Goal: Task Accomplishment & Management: Use online tool/utility

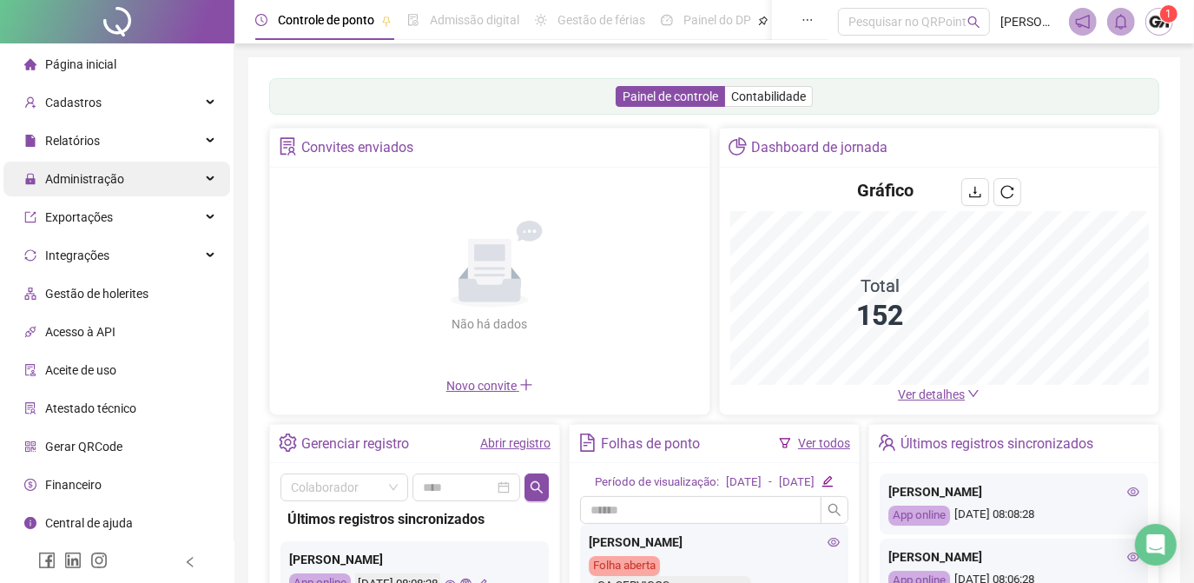
click at [97, 184] on span "Administração" at bounding box center [84, 179] width 79 height 14
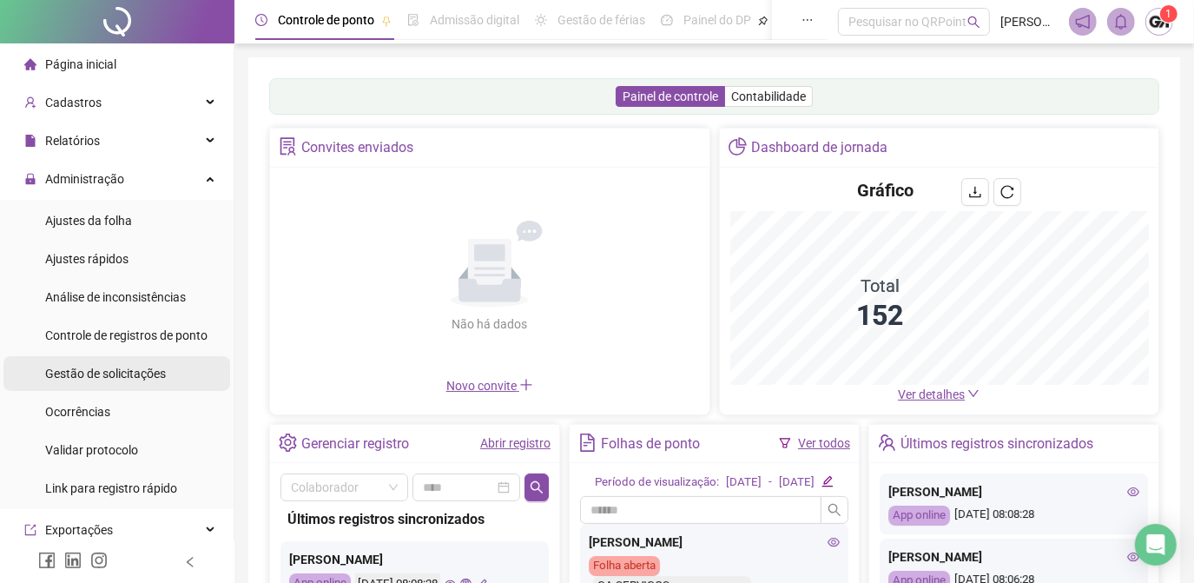
click at [120, 374] on span "Gestão de solicitações" at bounding box center [105, 373] width 121 height 14
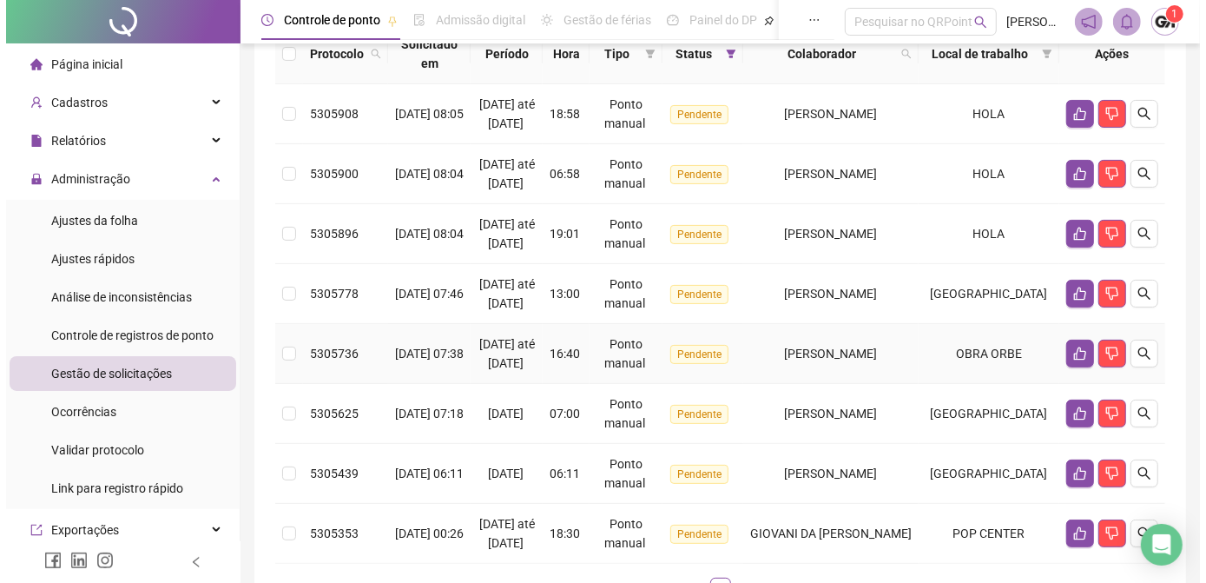
scroll to position [135, 0]
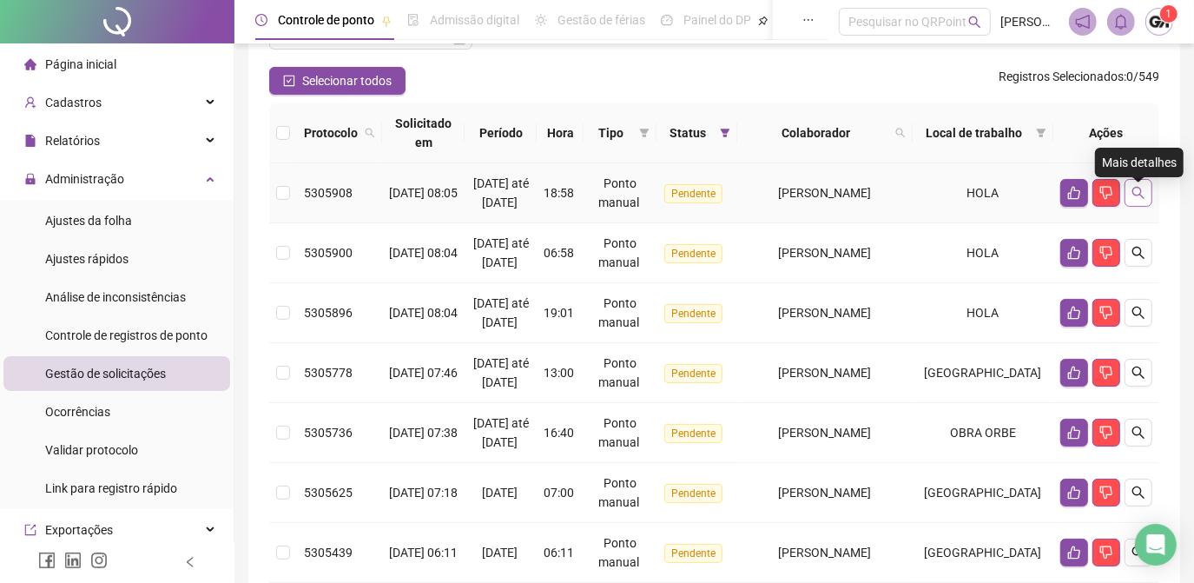
click at [1134, 207] on button "button" at bounding box center [1138, 193] width 28 height 28
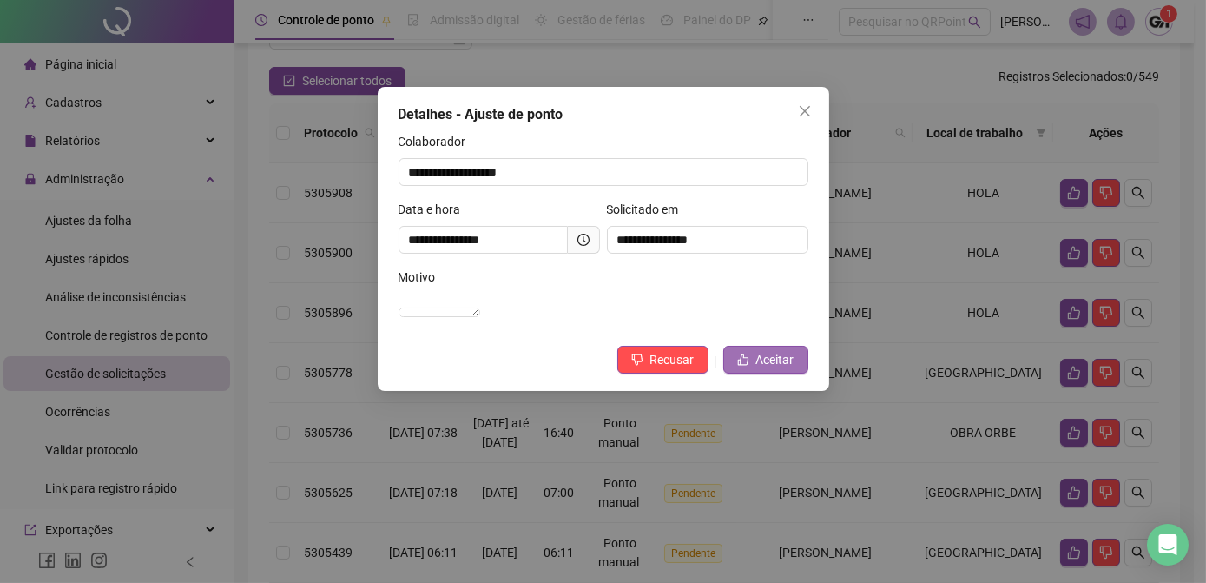
click at [761, 369] on span "Aceitar" at bounding box center [775, 359] width 38 height 19
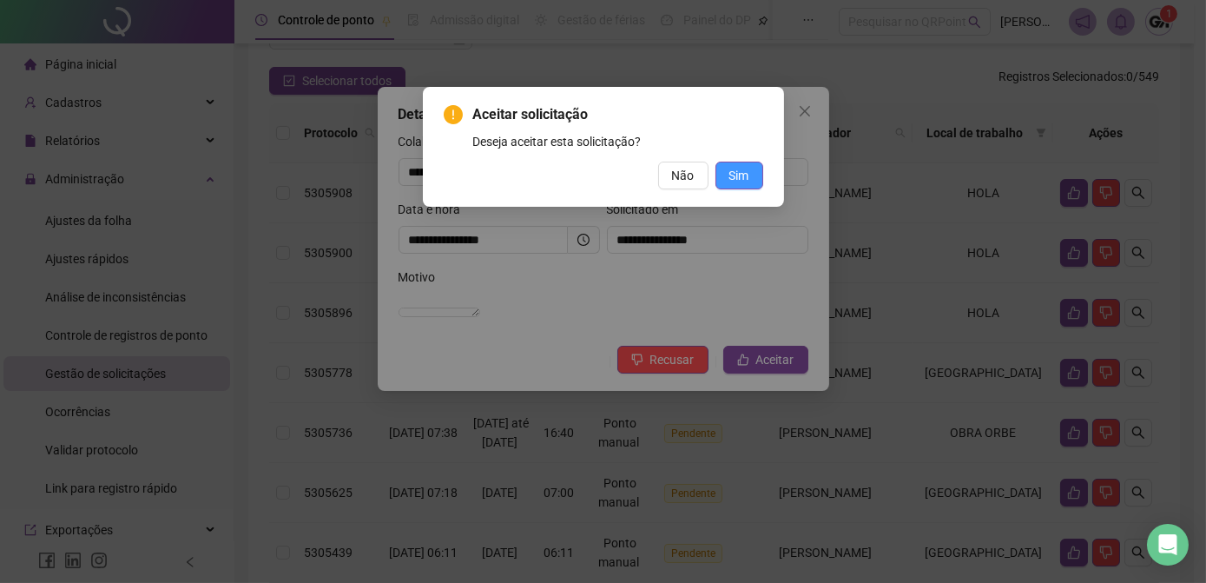
click at [729, 181] on span "Sim" at bounding box center [739, 175] width 20 height 19
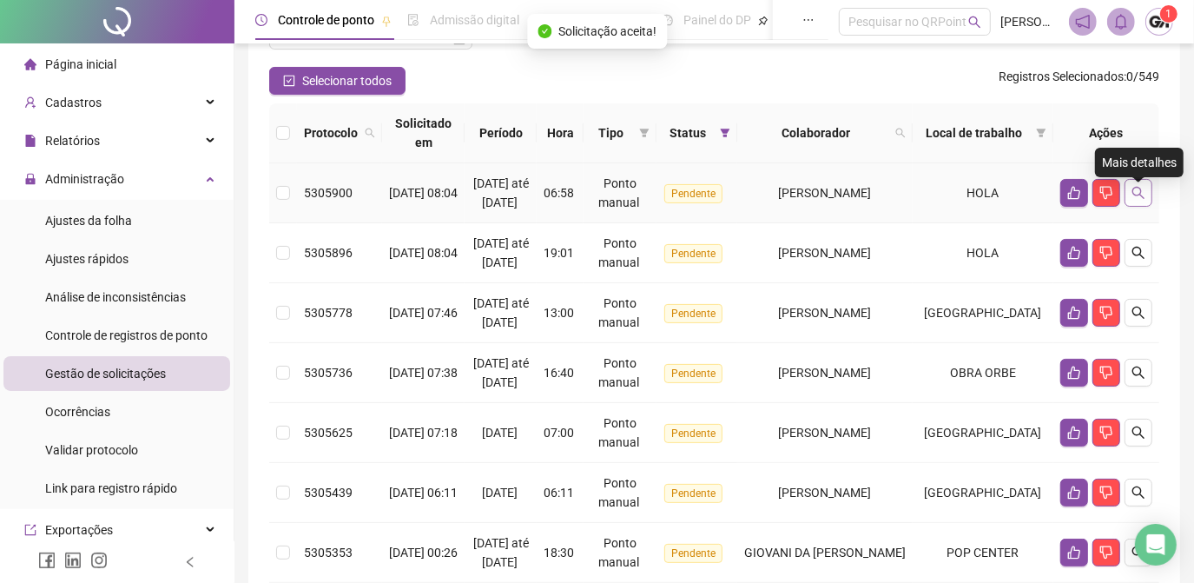
click at [1144, 200] on icon "search" at bounding box center [1138, 193] width 14 height 14
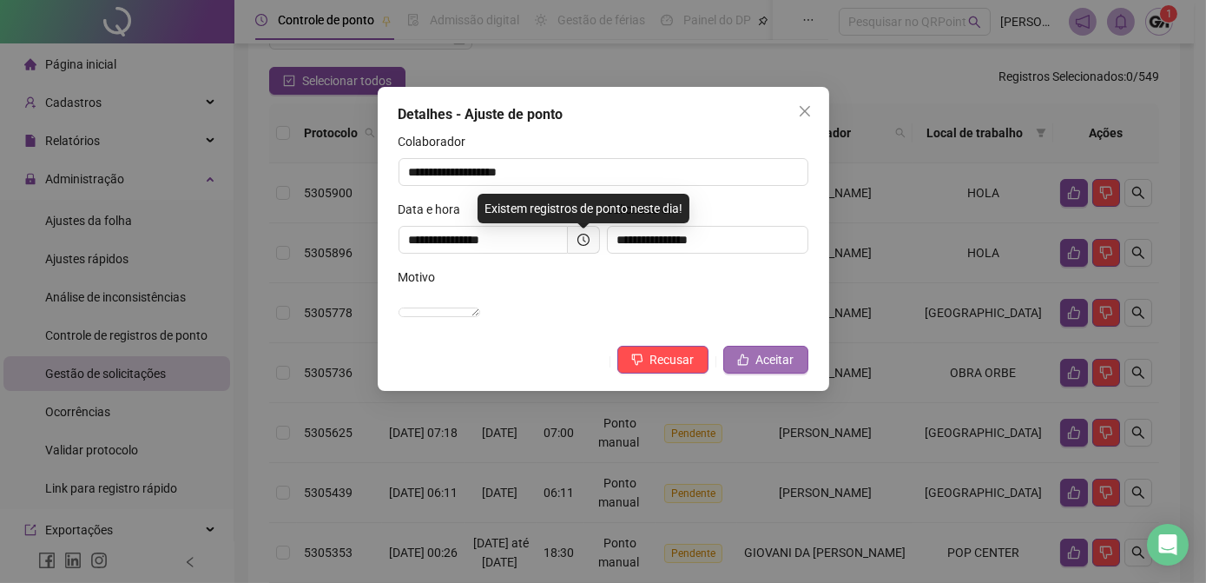
click at [757, 369] on span "Aceitar" at bounding box center [775, 359] width 38 height 19
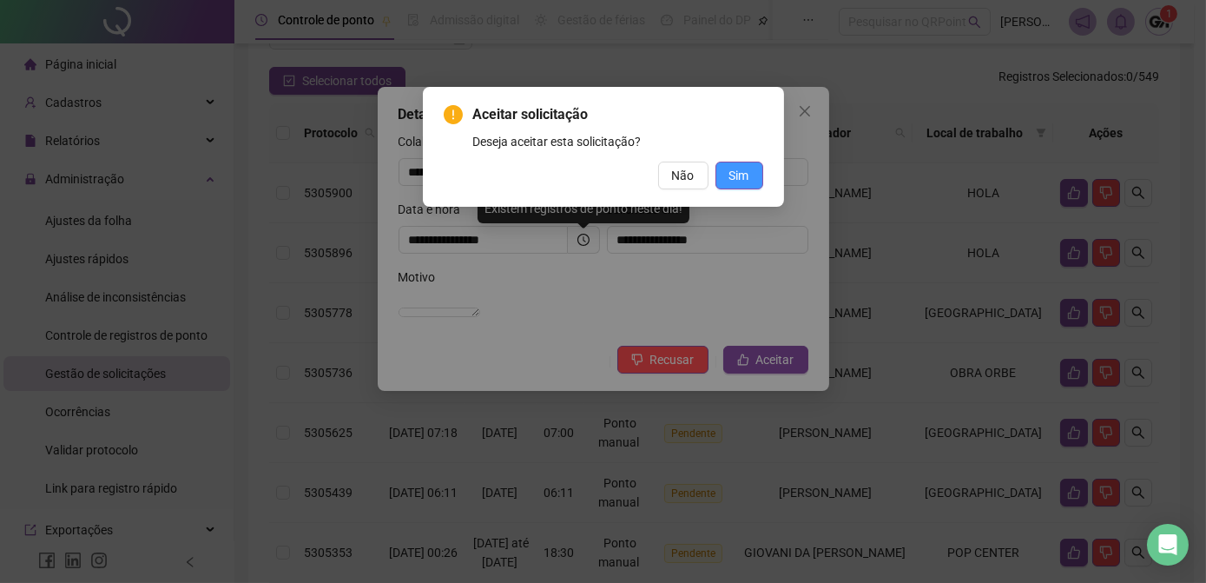
click at [741, 180] on span "Sim" at bounding box center [739, 175] width 20 height 19
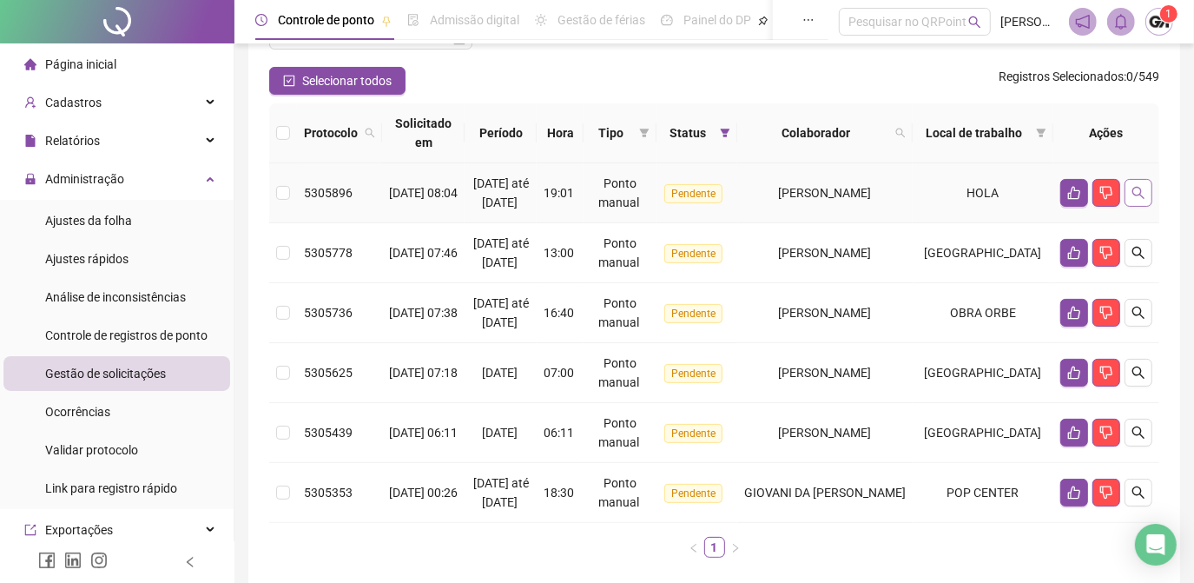
click at [1139, 200] on icon "search" at bounding box center [1138, 193] width 14 height 14
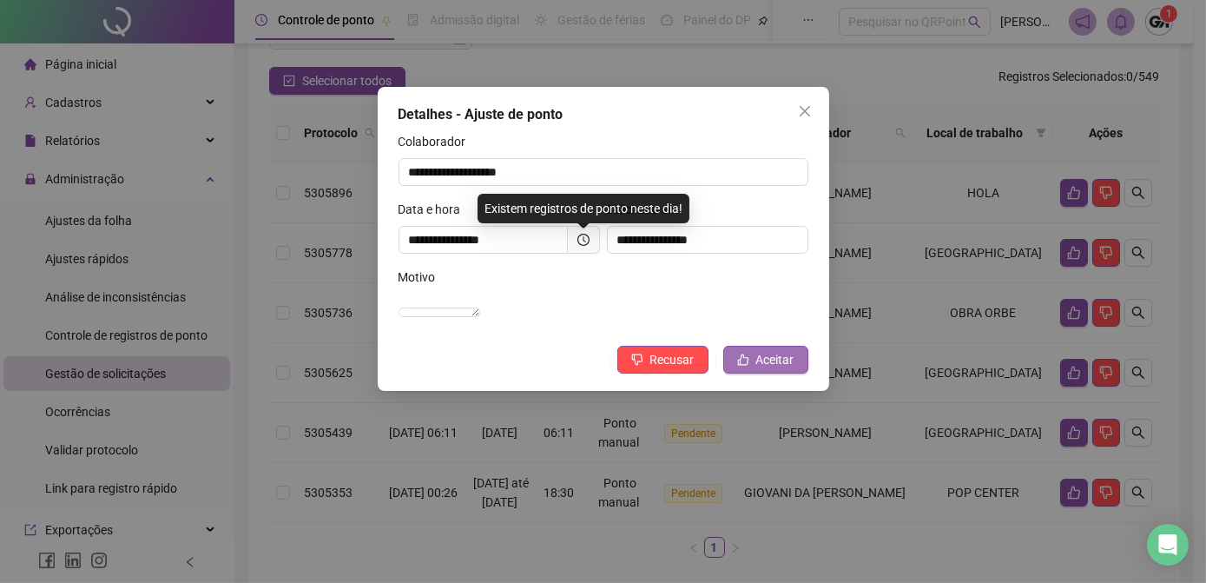
click at [766, 369] on span "Aceitar" at bounding box center [775, 359] width 38 height 19
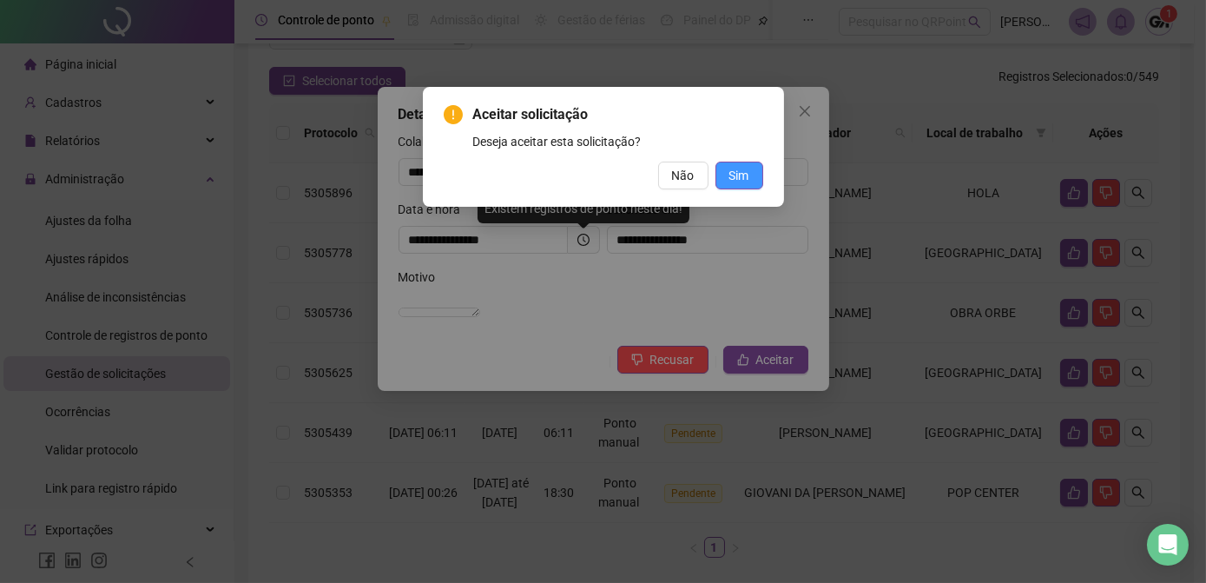
click at [728, 175] on button "Sim" at bounding box center [739, 176] width 48 height 28
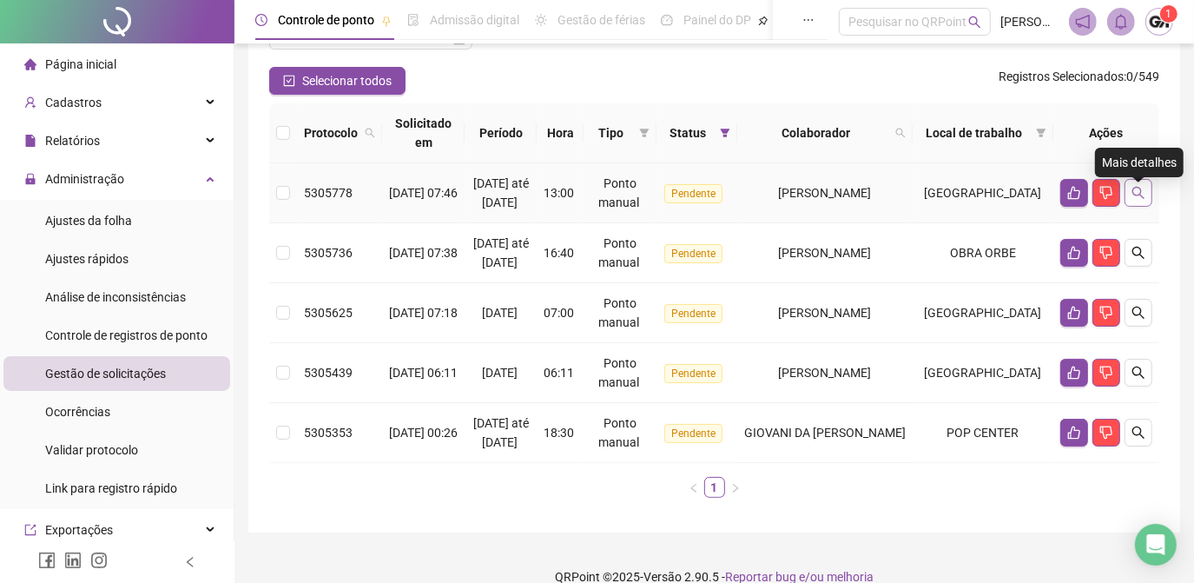
click at [1132, 199] on icon "search" at bounding box center [1138, 193] width 12 height 12
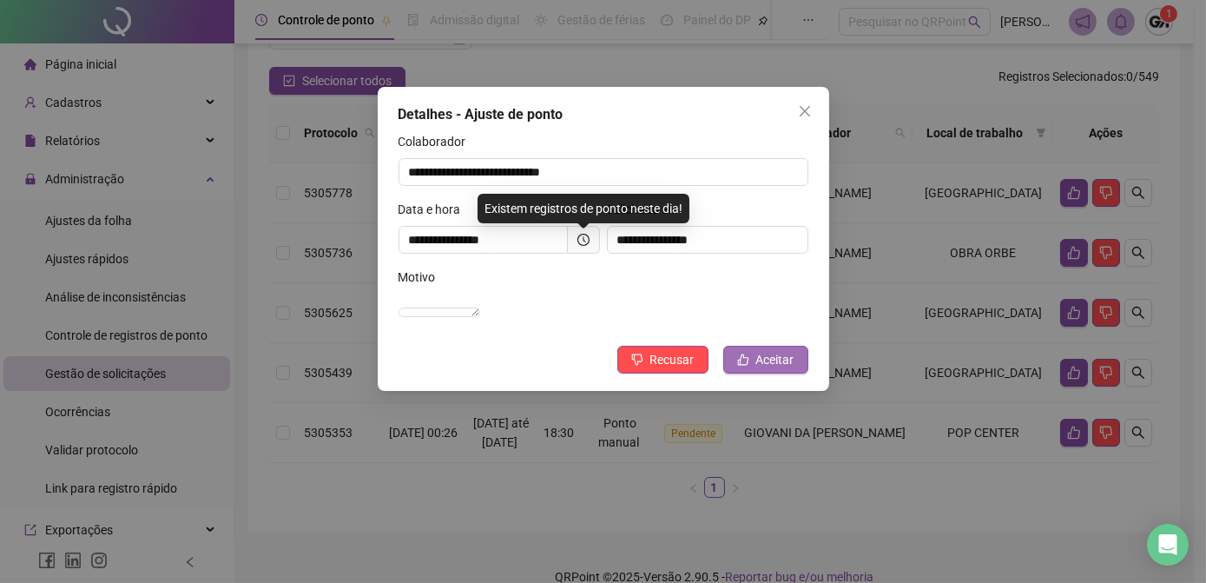
click at [761, 369] on span "Aceitar" at bounding box center [775, 359] width 38 height 19
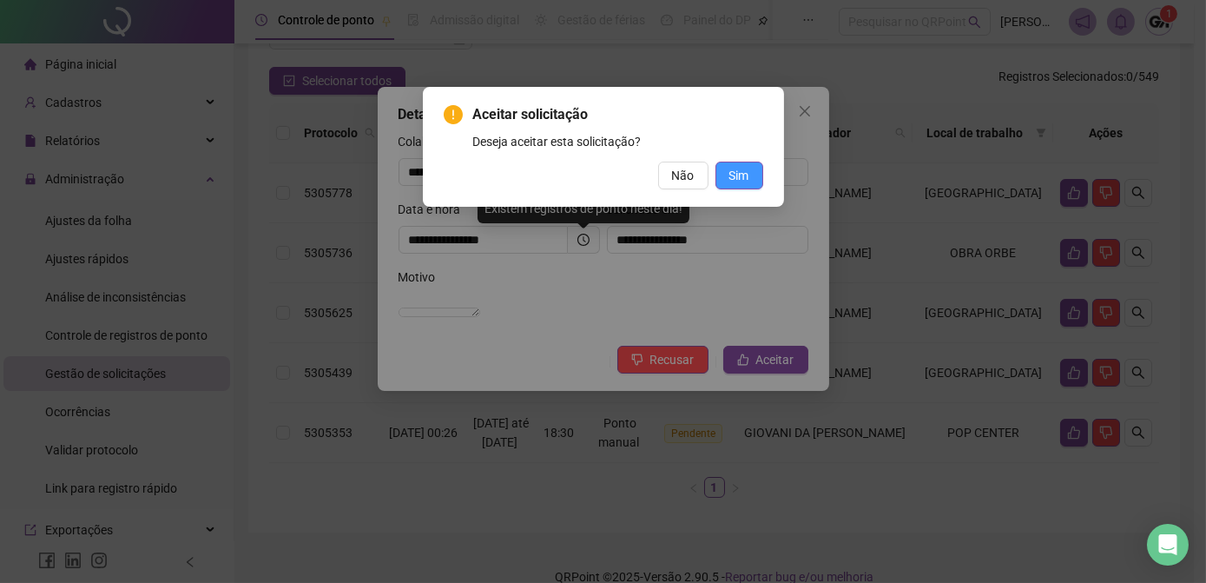
click at [748, 179] on span "Sim" at bounding box center [739, 175] width 20 height 19
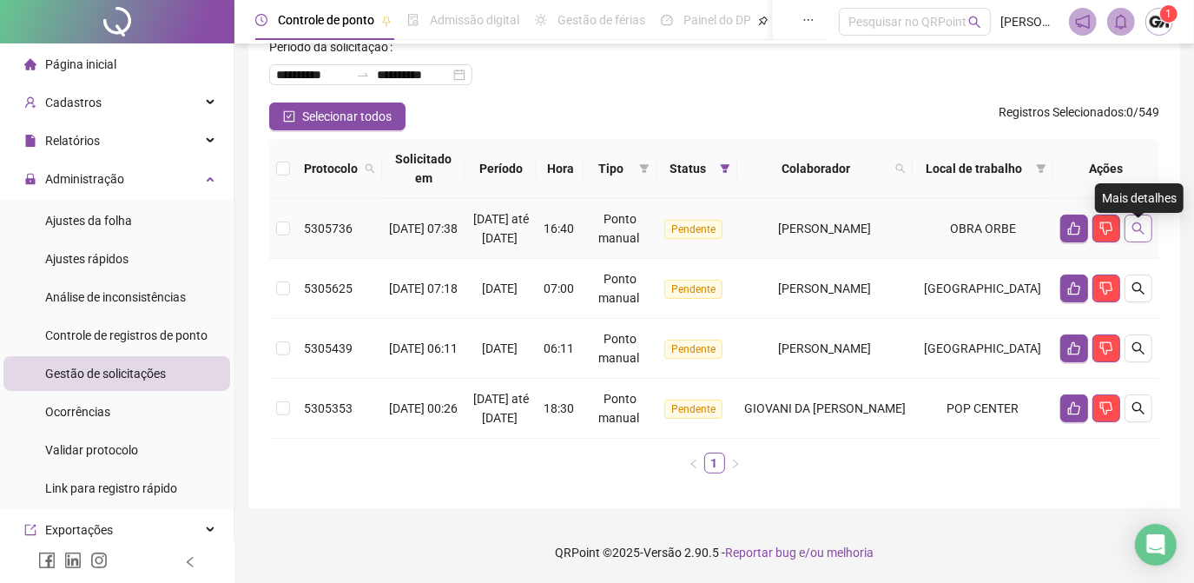
click at [1139, 221] on icon "search" at bounding box center [1138, 228] width 14 height 14
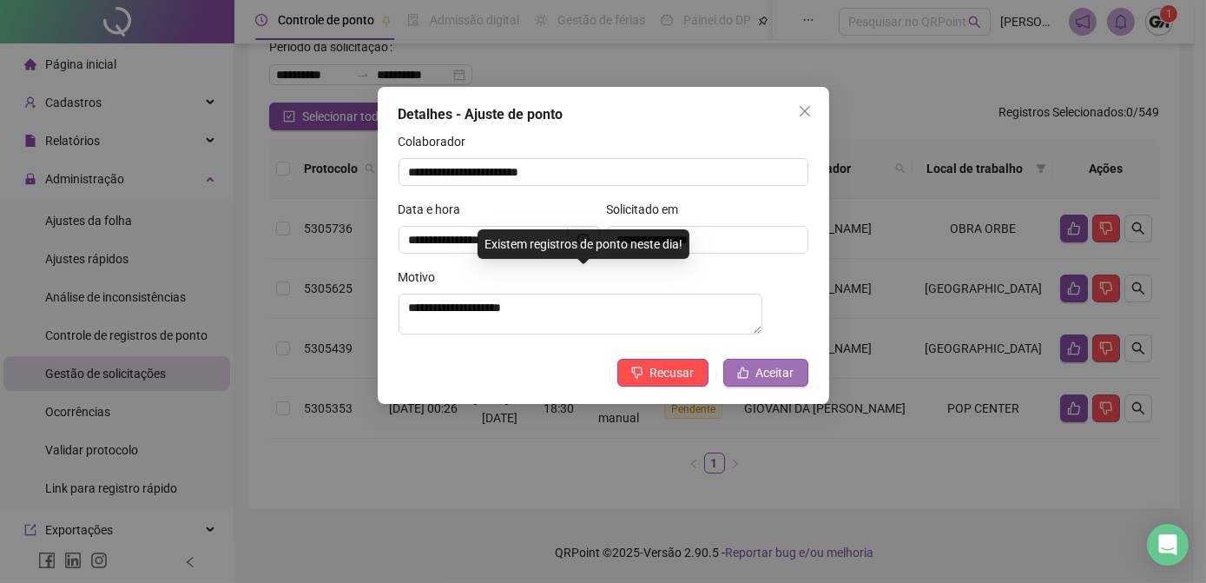
click at [787, 376] on span "Aceitar" at bounding box center [775, 372] width 38 height 19
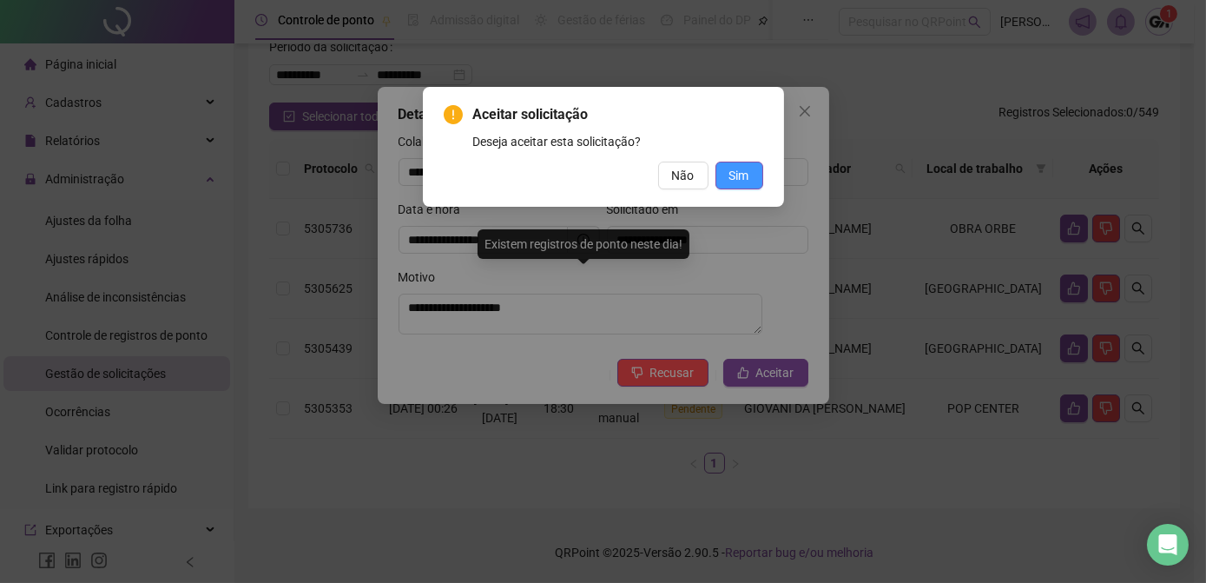
click at [747, 172] on span "Sim" at bounding box center [739, 175] width 20 height 19
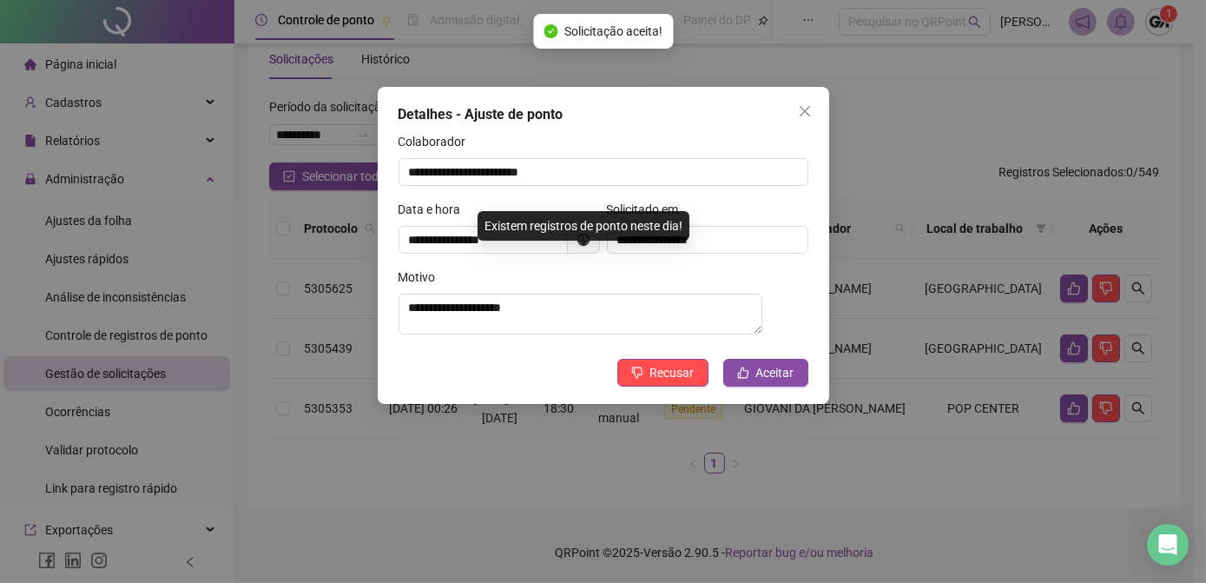
scroll to position [56, 0]
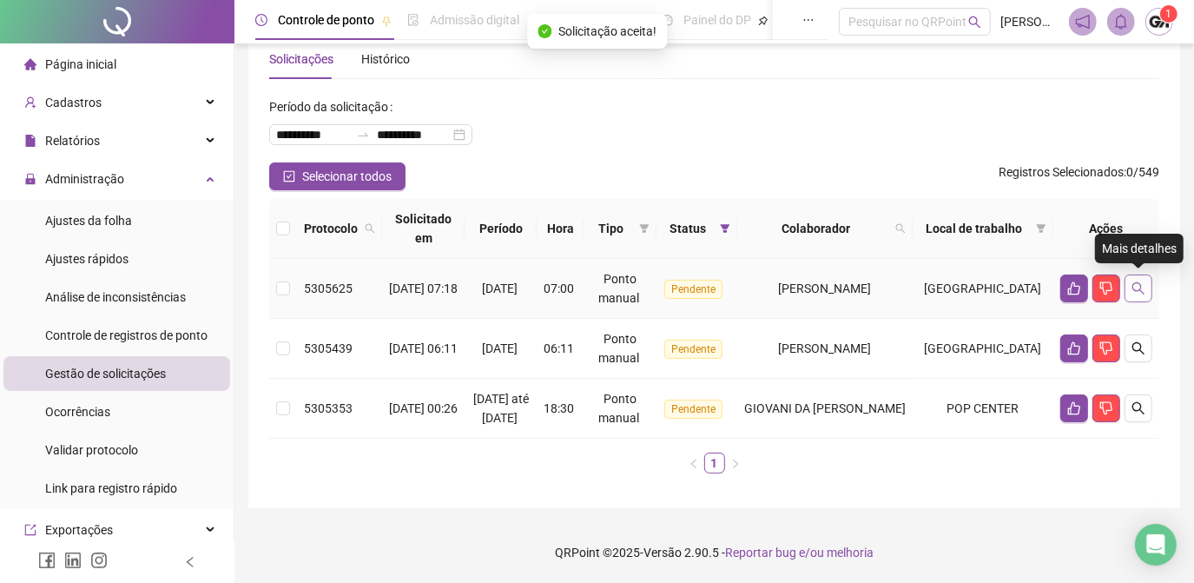
click at [1137, 281] on icon "search" at bounding box center [1138, 288] width 14 height 14
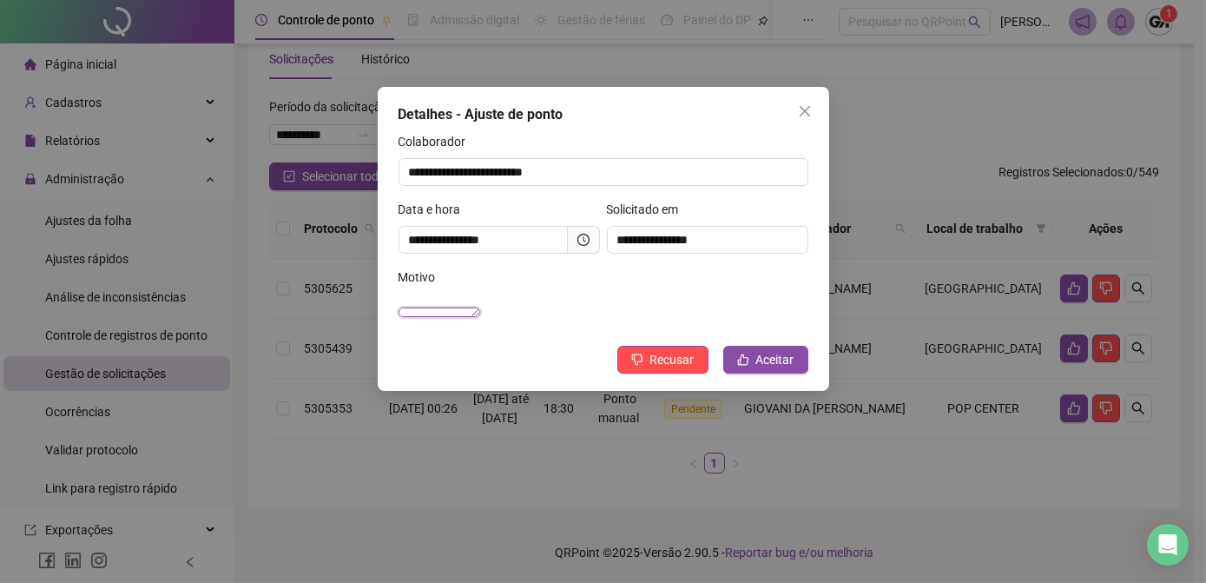
scroll to position [18, 0]
click at [764, 369] on span "Aceitar" at bounding box center [775, 359] width 38 height 19
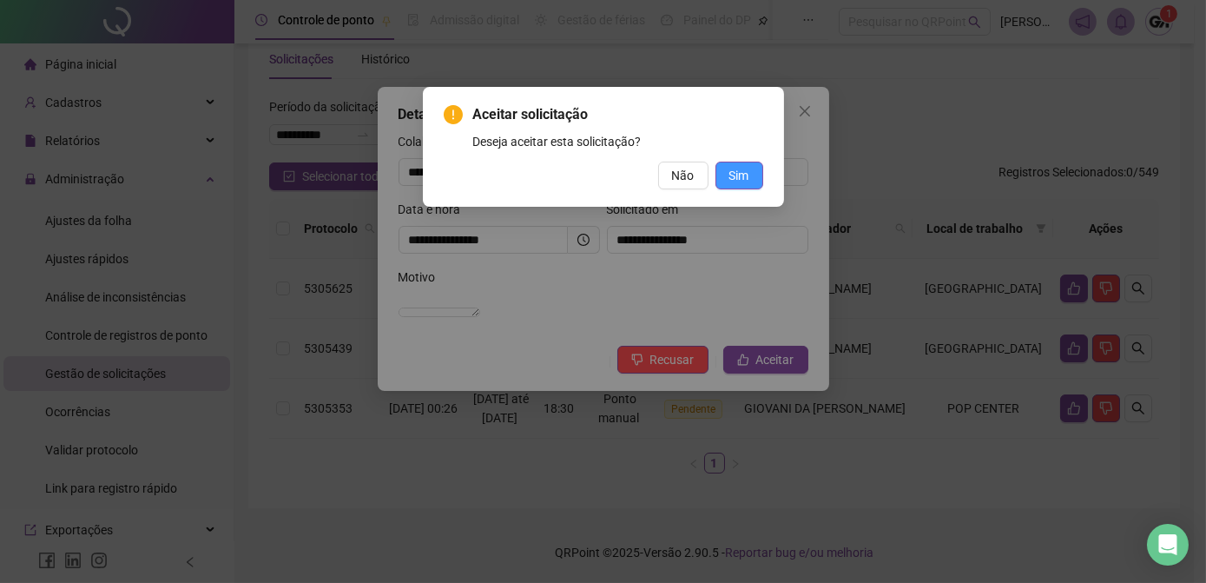
click at [741, 179] on span "Sim" at bounding box center [739, 175] width 20 height 19
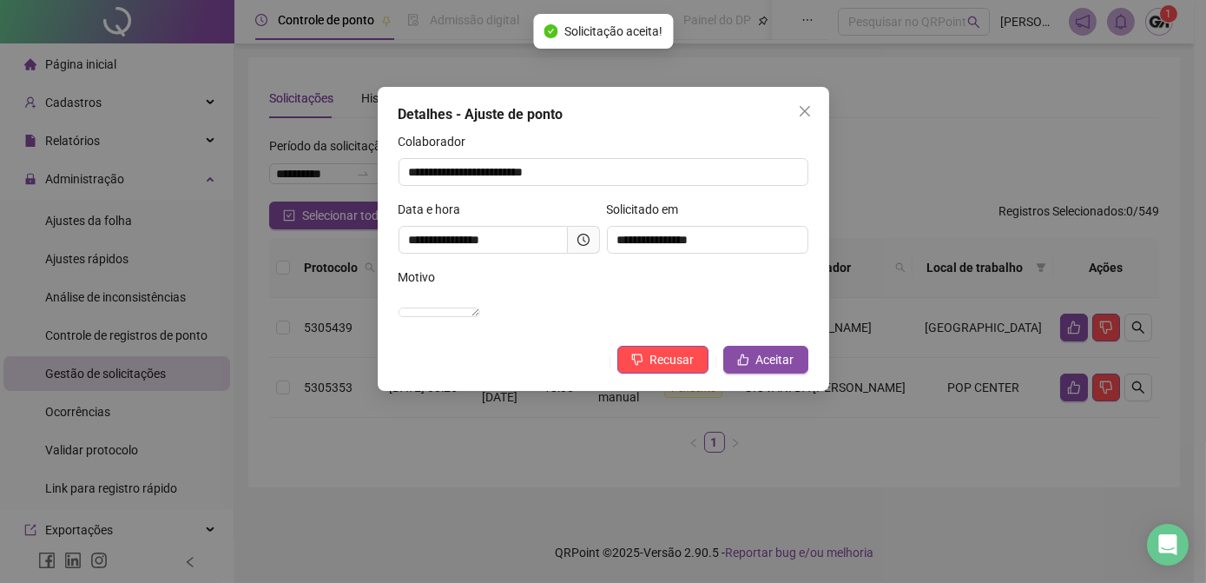
scroll to position [0, 0]
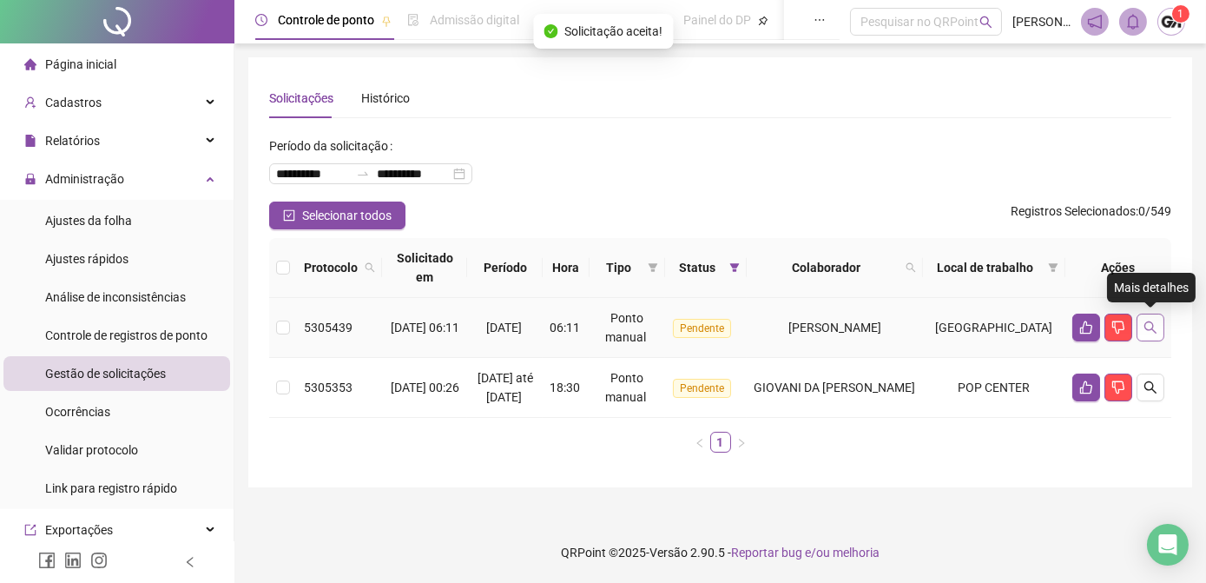
click at [1150, 325] on icon "search" at bounding box center [1151, 327] width 14 height 14
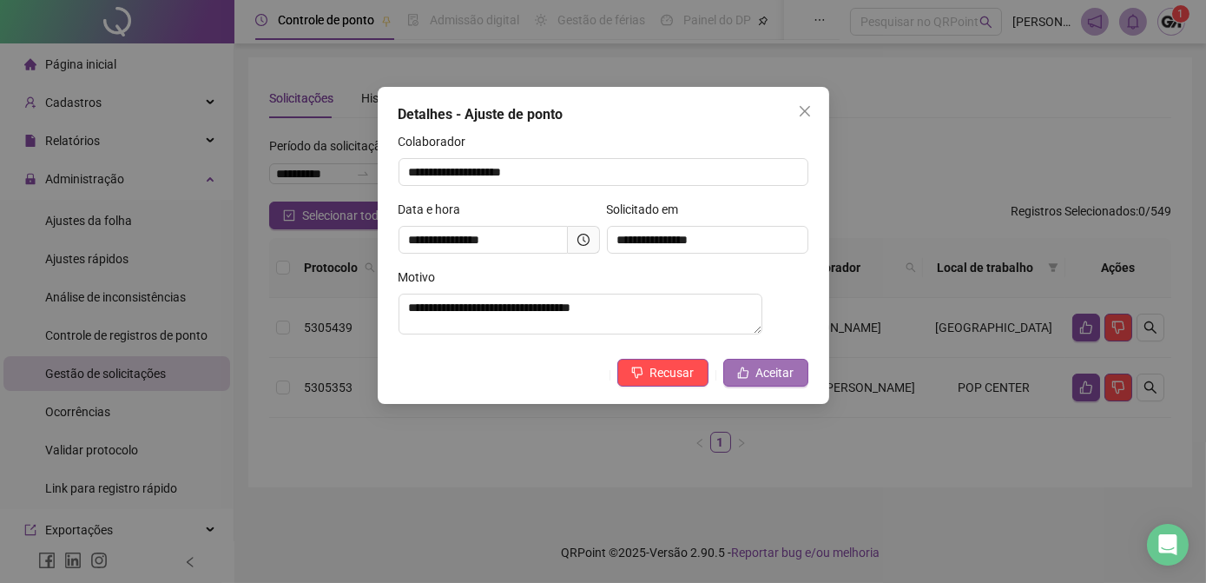
click at [764, 378] on span "Aceitar" at bounding box center [775, 372] width 38 height 19
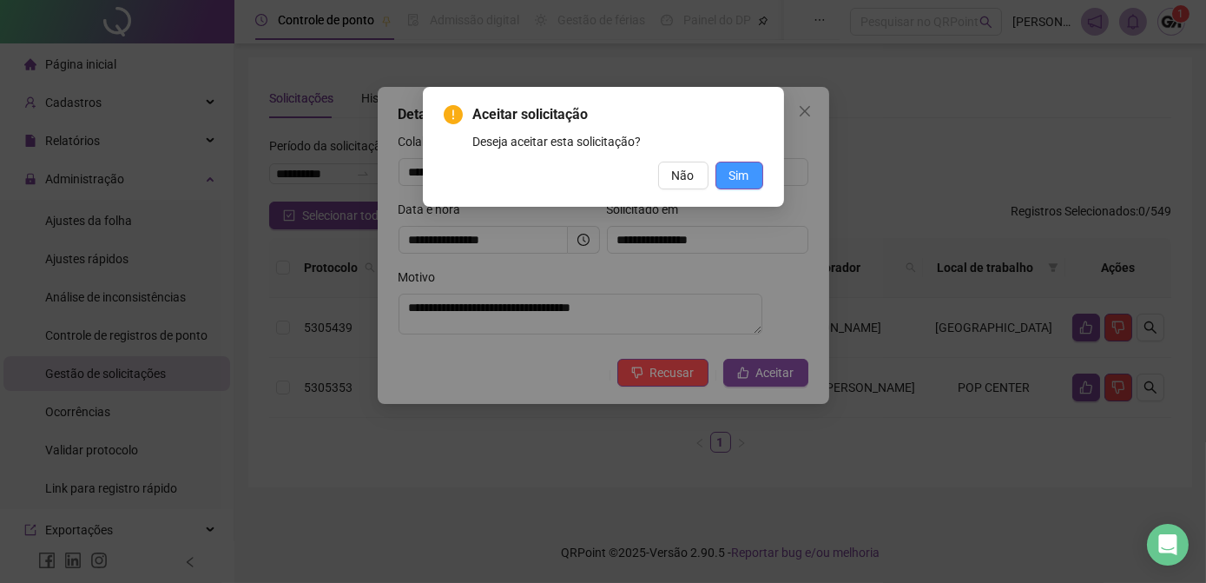
click at [741, 174] on span "Sim" at bounding box center [739, 175] width 20 height 19
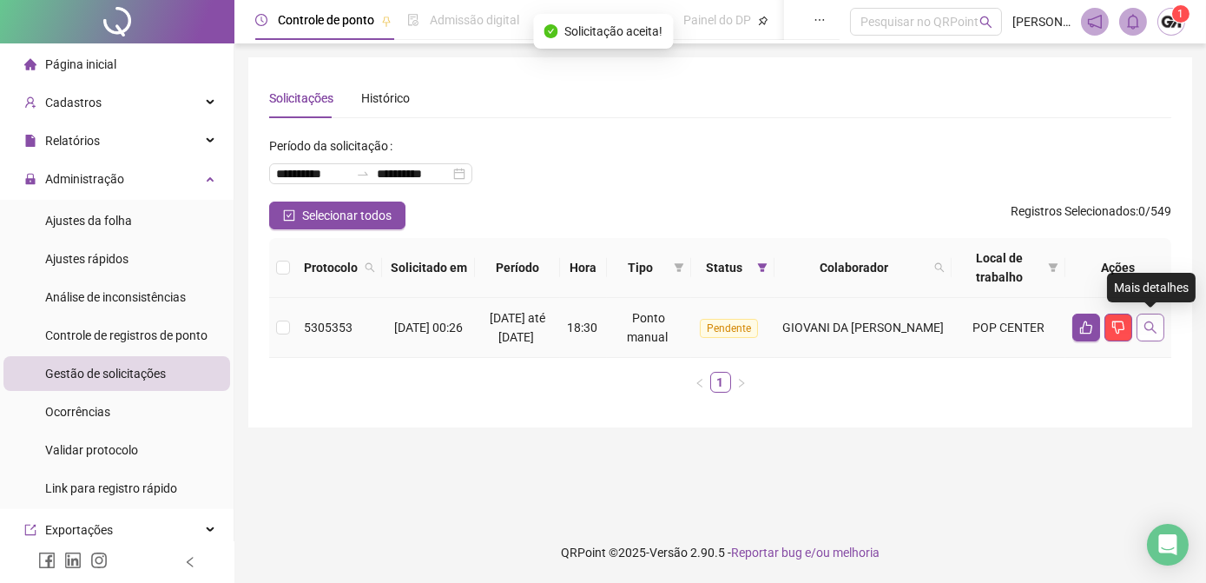
click at [1150, 325] on icon "search" at bounding box center [1151, 327] width 14 height 14
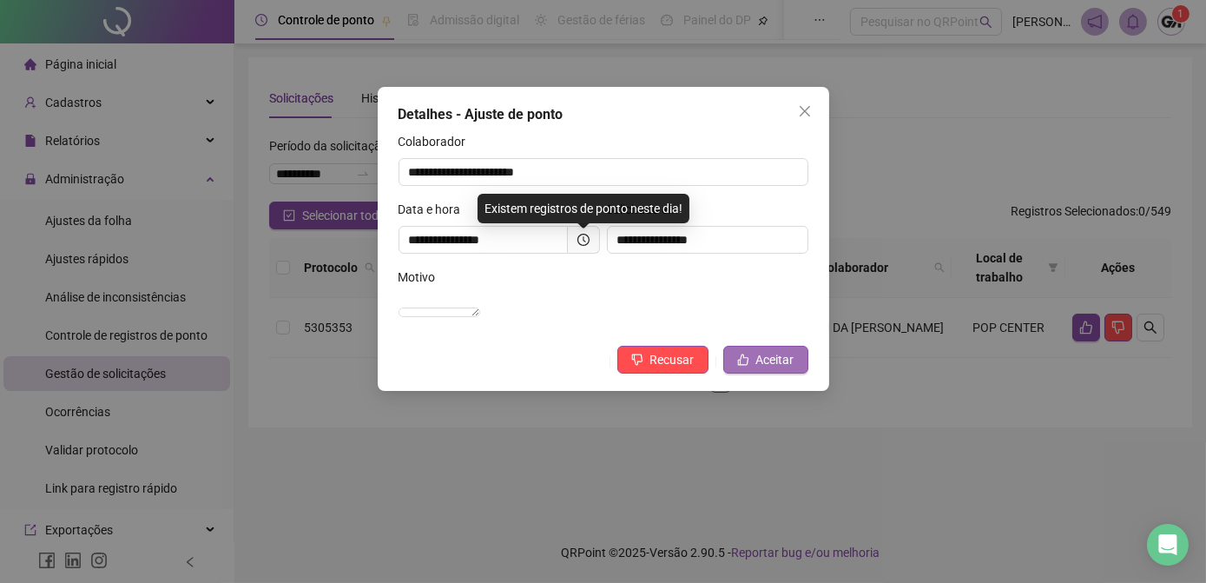
click at [761, 369] on span "Aceitar" at bounding box center [775, 359] width 38 height 19
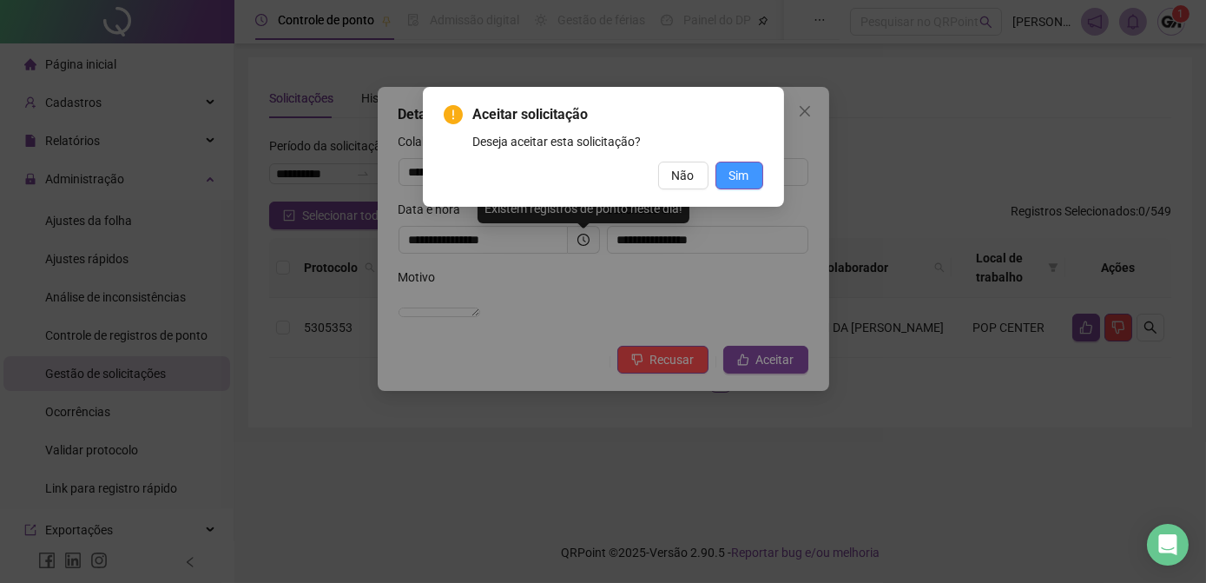
click at [735, 162] on button "Sim" at bounding box center [739, 176] width 48 height 28
